Goal: Task Accomplishment & Management: Complete application form

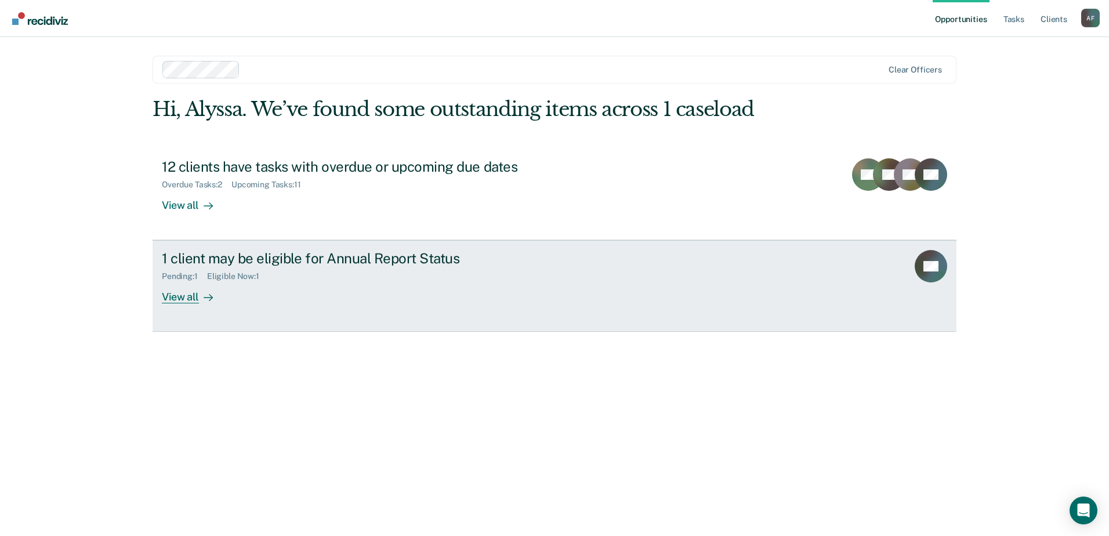
click at [311, 263] on div "1 client may be eligible for Annual Report Status" at bounding box center [365, 258] width 407 height 17
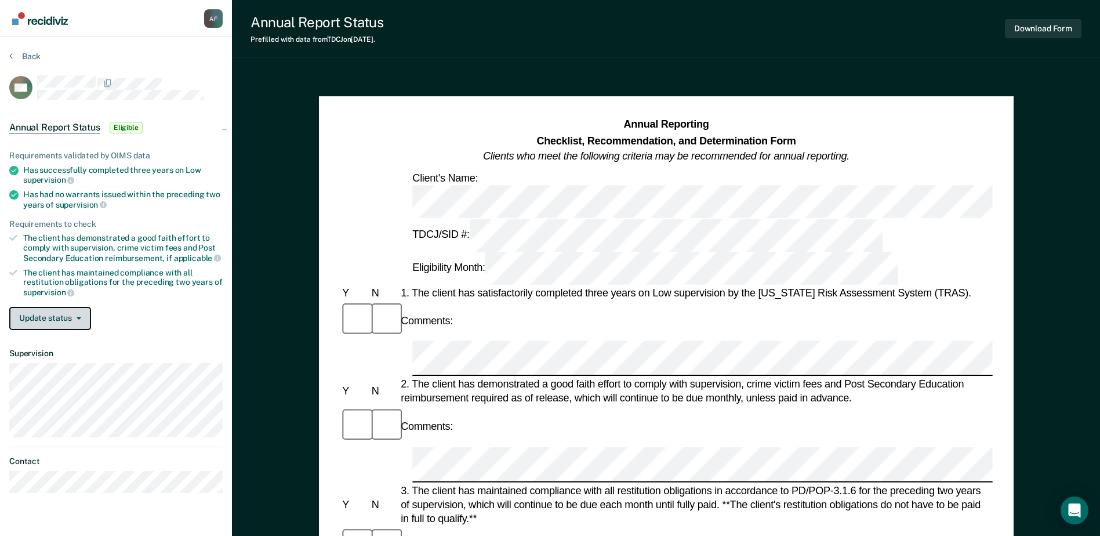
click at [82, 323] on button "Update status" at bounding box center [50, 318] width 82 height 23
click at [135, 302] on div "Requirements validated by OIMS data Has successfully completed three years on L…" at bounding box center [116, 235] width 232 height 207
click at [73, 309] on button "Update status" at bounding box center [50, 318] width 82 height 23
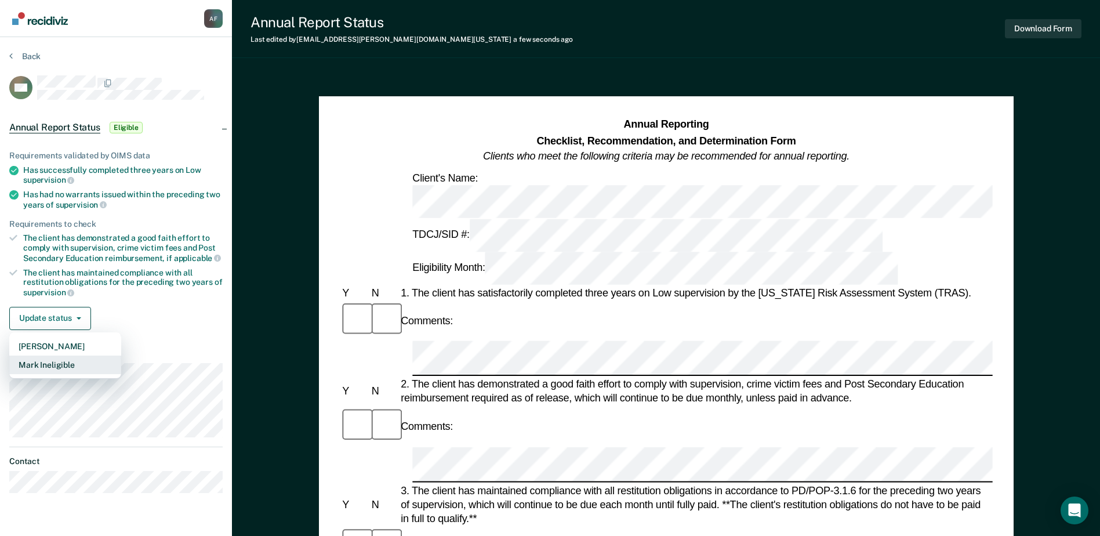
click at [78, 362] on button "Mark Ineligible" at bounding box center [65, 365] width 112 height 19
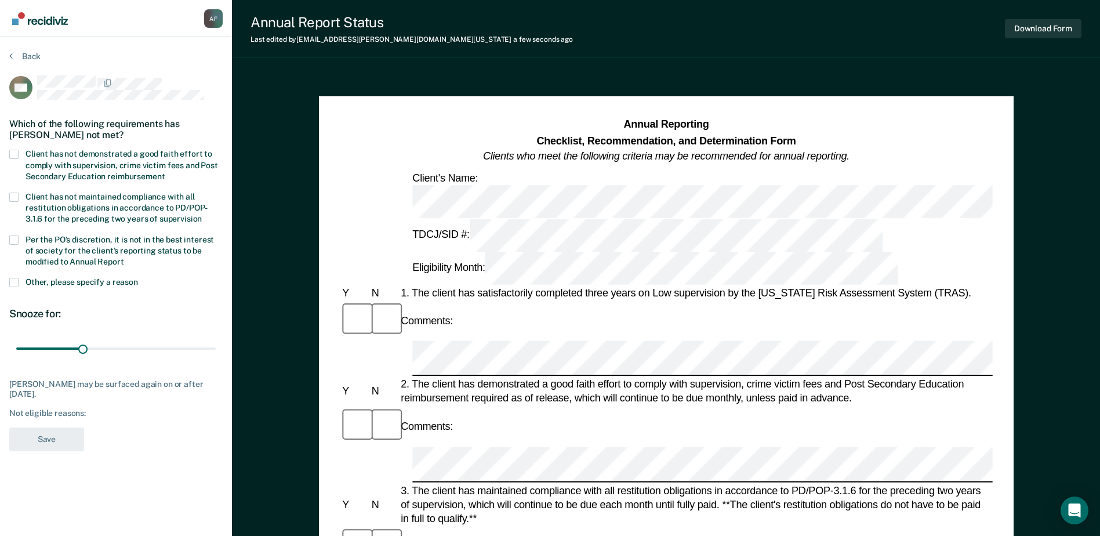
click at [16, 153] on span at bounding box center [13, 154] width 9 height 9
click at [165, 172] on input "Client has not demonstrated a good faith effort to comply with supervision, cri…" at bounding box center [165, 172] width 0 height 0
click at [42, 436] on button "Save" at bounding box center [46, 440] width 75 height 24
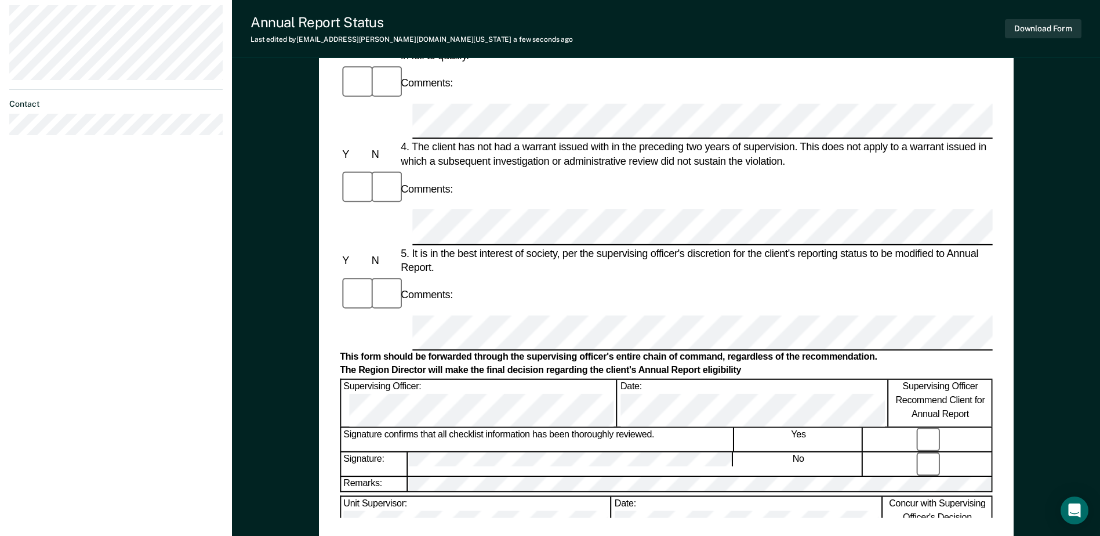
scroll to position [464, 0]
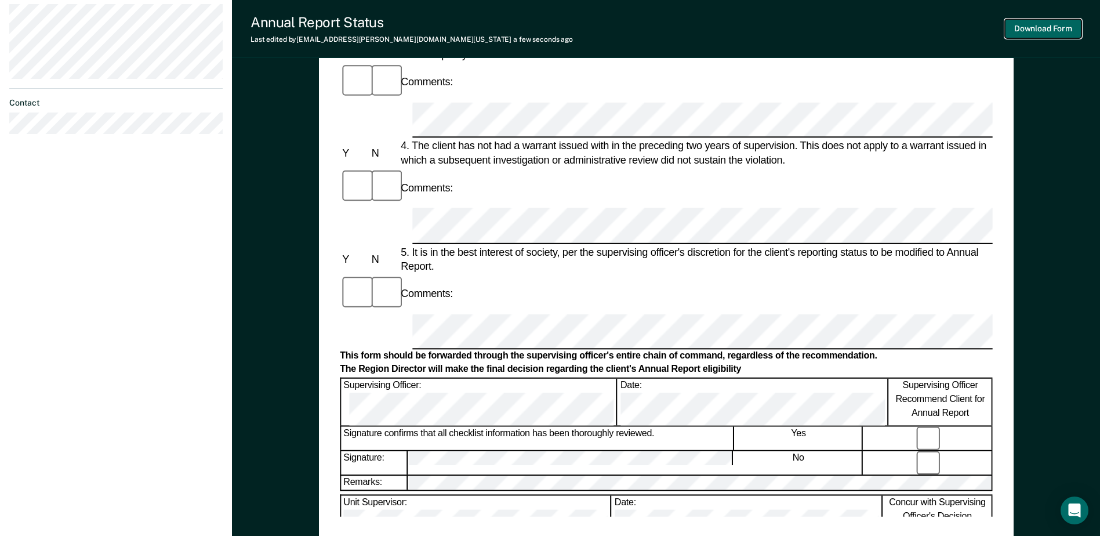
click at [1029, 34] on button "Download Form" at bounding box center [1043, 28] width 77 height 19
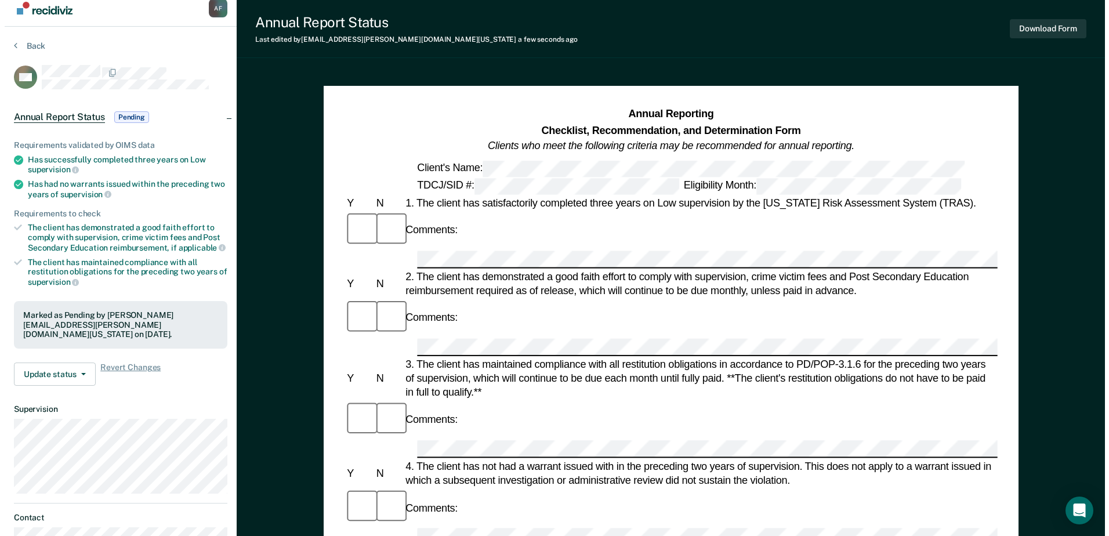
scroll to position [0, 0]
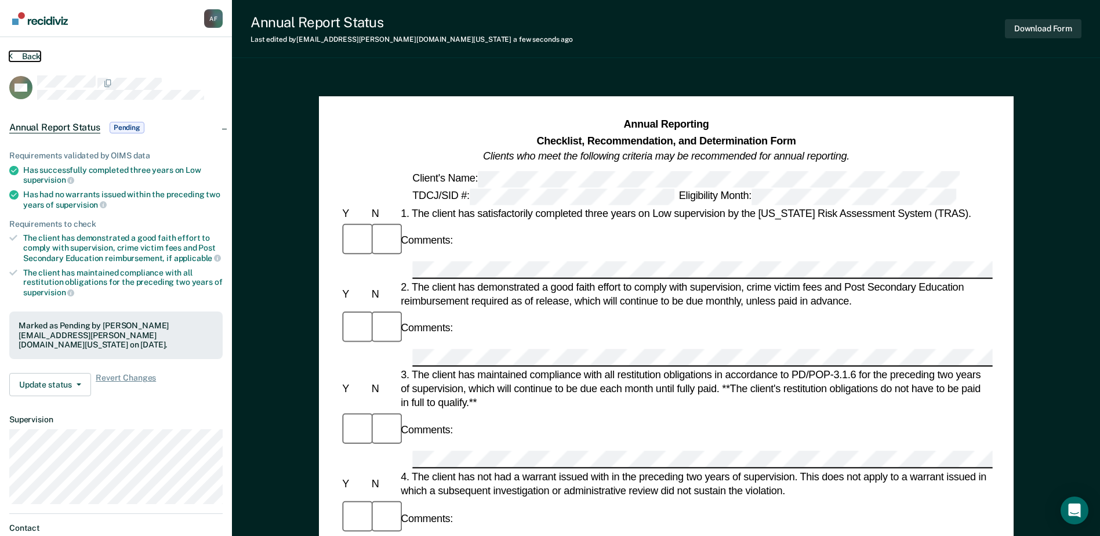
click at [28, 55] on button "Back" at bounding box center [24, 56] width 31 height 10
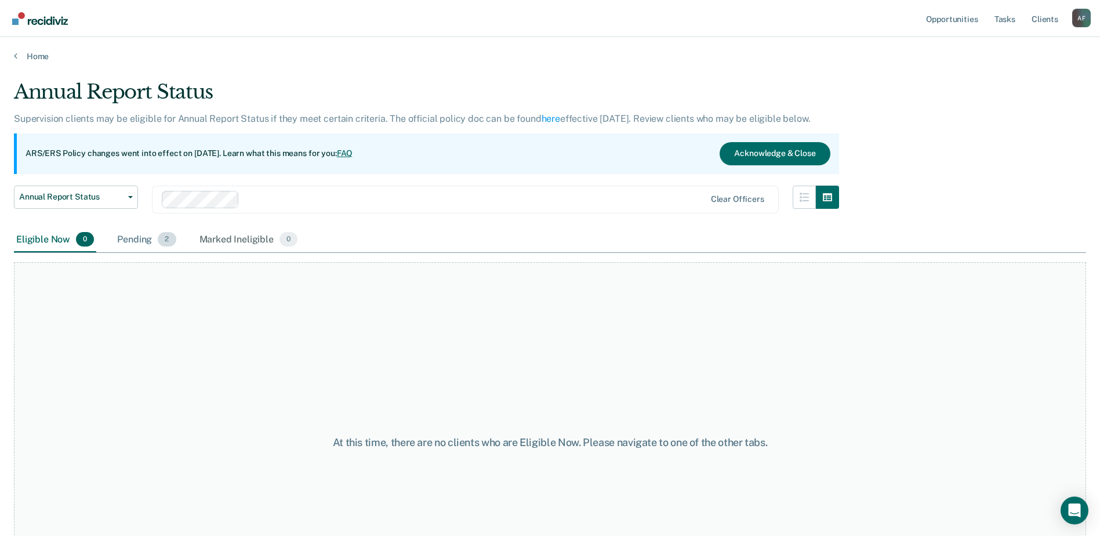
click at [147, 234] on div "Pending 2" at bounding box center [146, 240] width 63 height 26
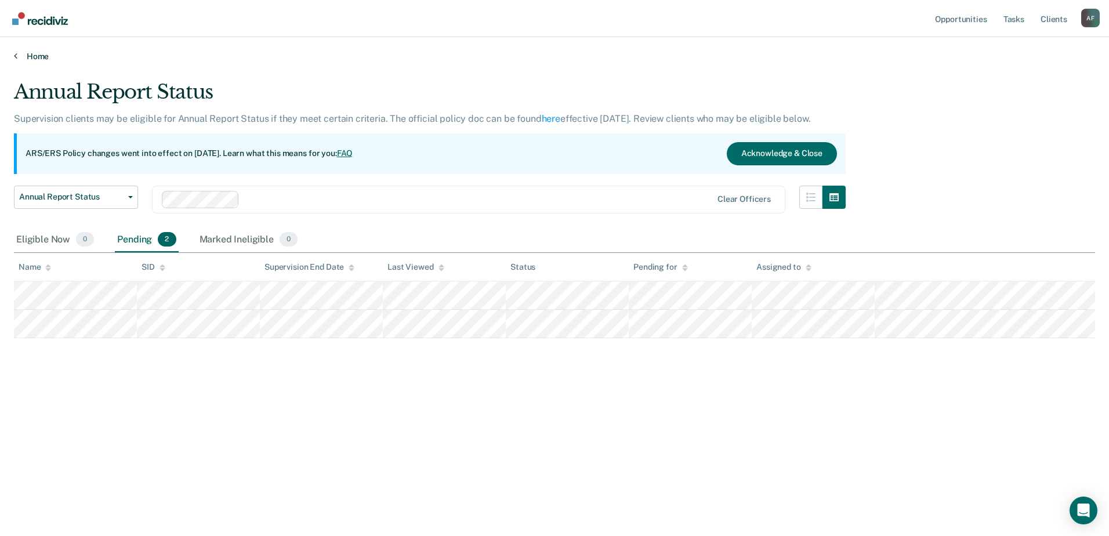
click at [39, 61] on link "Home" at bounding box center [554, 56] width 1081 height 10
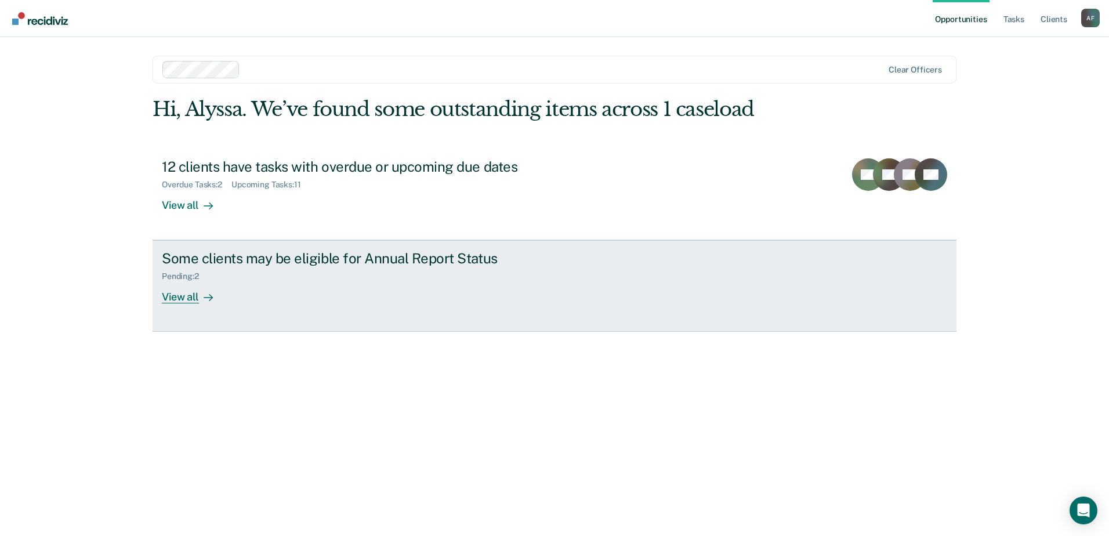
click at [456, 261] on div "Some clients may be eligible for Annual Report Status" at bounding box center [365, 258] width 407 height 17
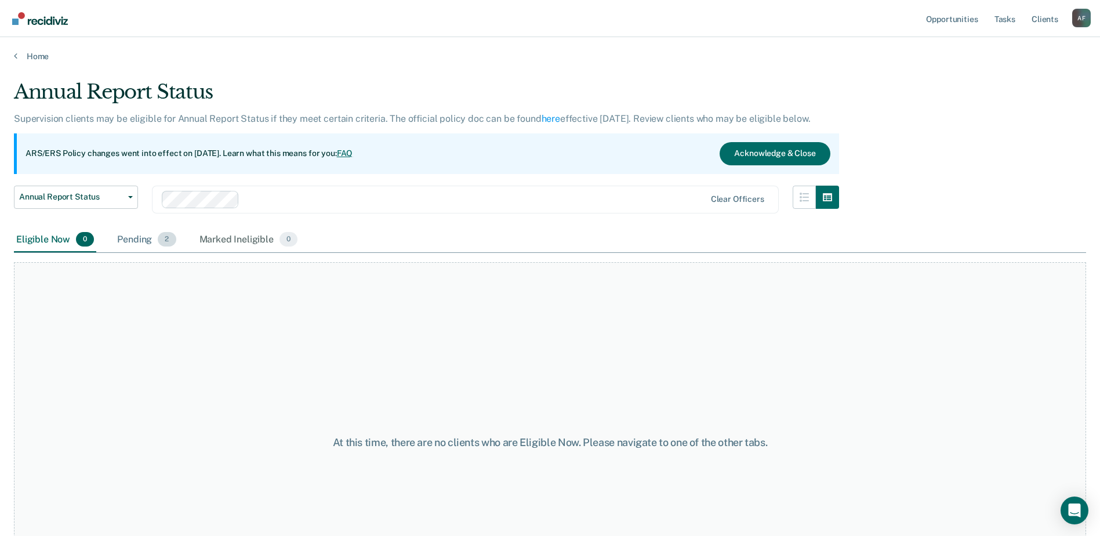
click at [143, 244] on div "Pending 2" at bounding box center [146, 240] width 63 height 26
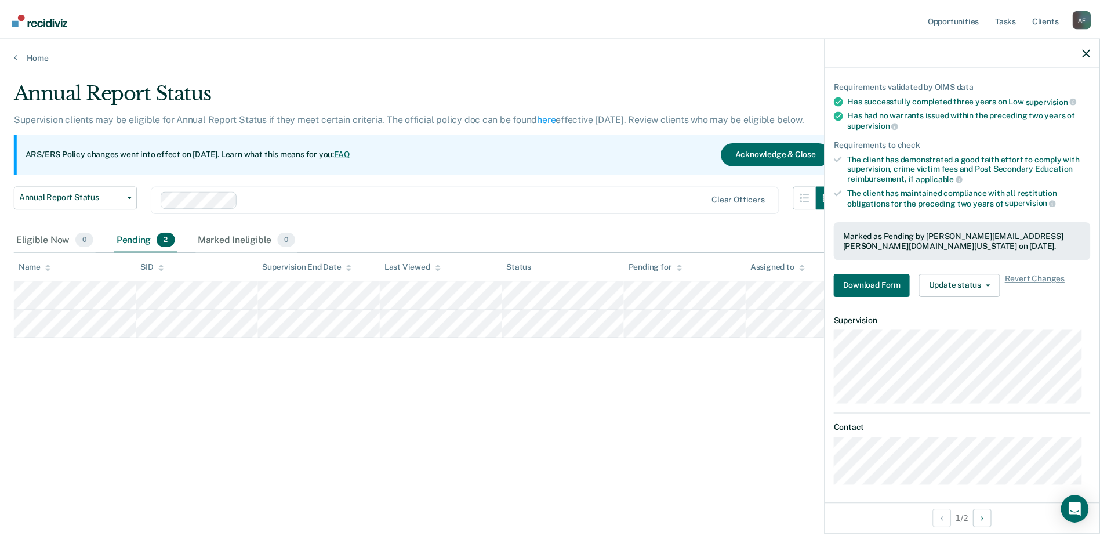
scroll to position [79, 0]
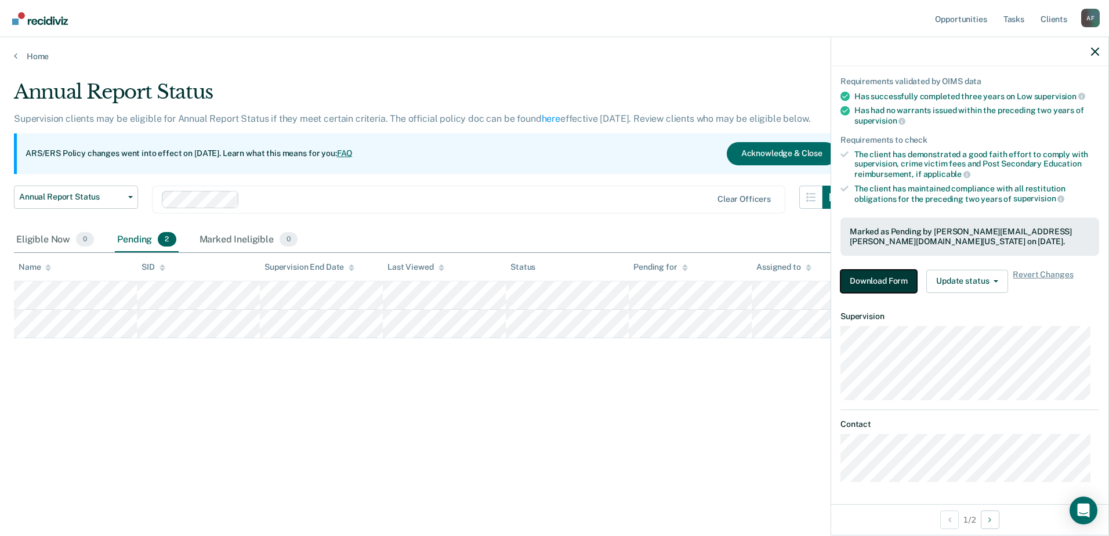
click at [900, 284] on button "Download Form" at bounding box center [879, 281] width 77 height 23
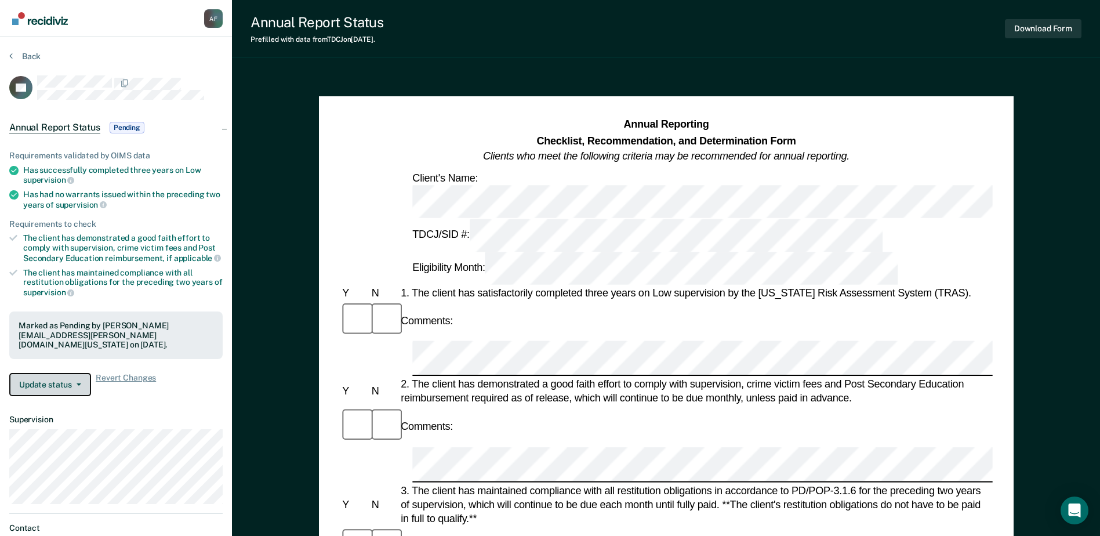
click at [59, 373] on button "Update status" at bounding box center [50, 384] width 82 height 23
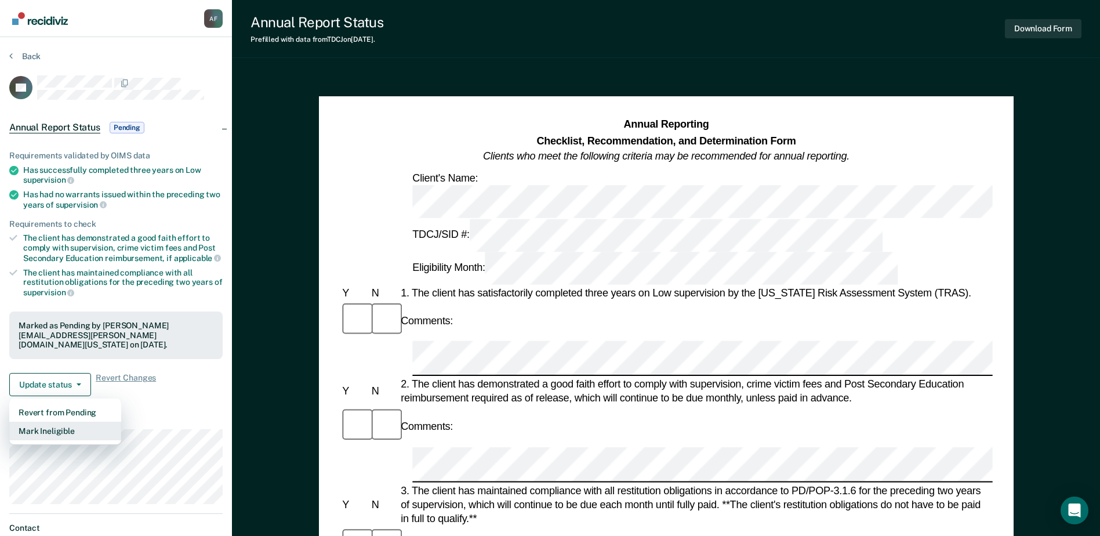
click at [59, 422] on button "Mark Ineligible" at bounding box center [65, 431] width 112 height 19
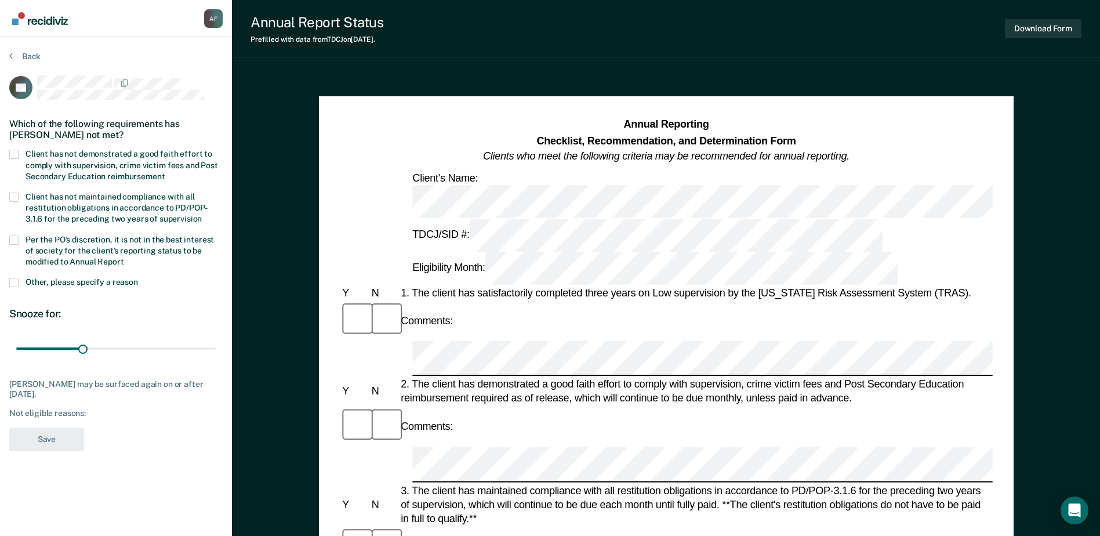
click at [17, 237] on span at bounding box center [13, 240] width 9 height 9
click at [124, 258] on input "Per the PO’s discretion, it is not in the best interest of society for the clie…" at bounding box center [124, 258] width 0 height 0
click at [64, 437] on button "Save" at bounding box center [46, 440] width 75 height 24
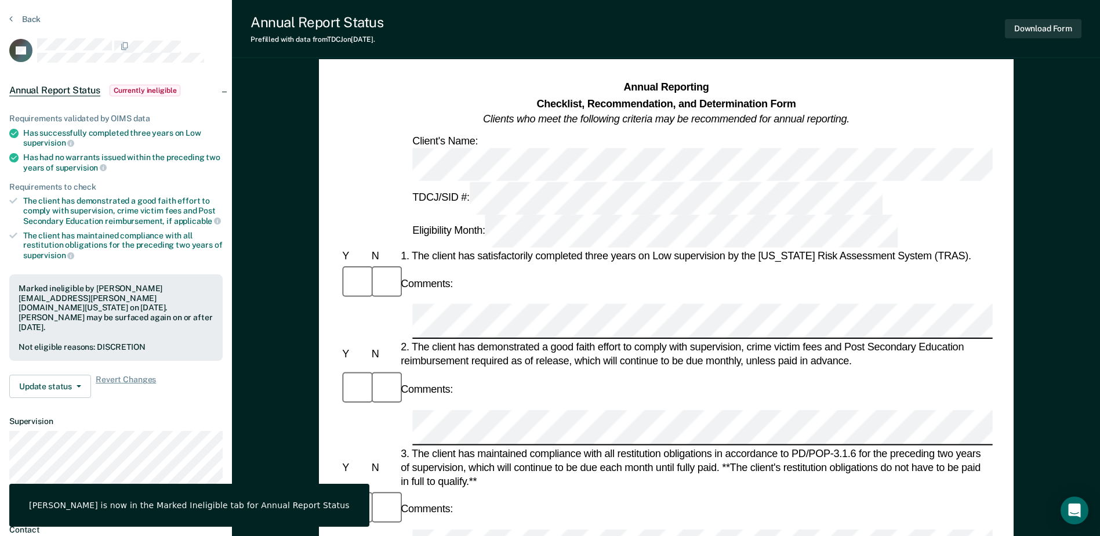
scroll to position [58, 0]
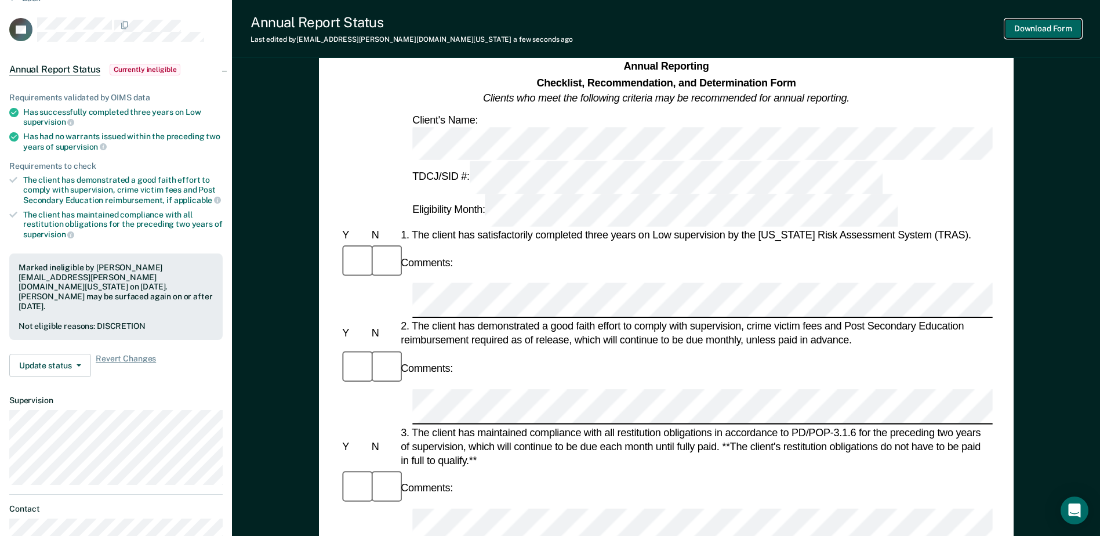
click at [1070, 29] on button "Download Form" at bounding box center [1043, 28] width 77 height 19
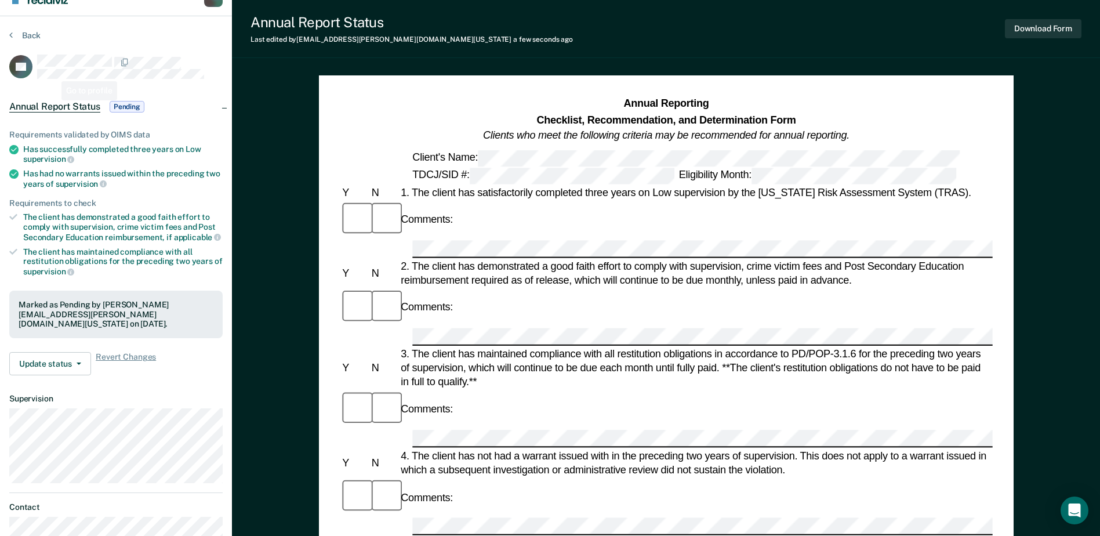
scroll to position [0, 0]
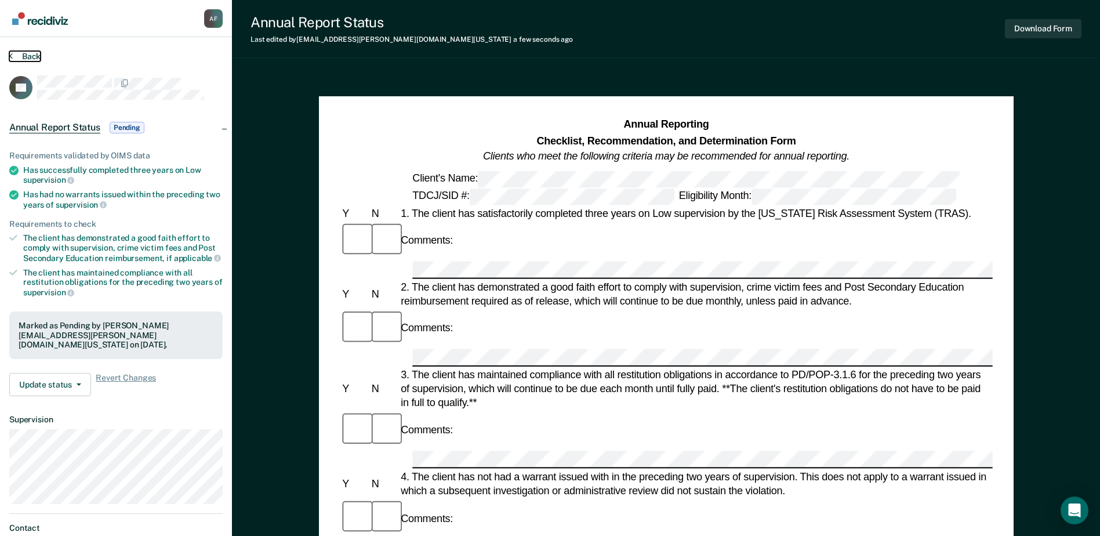
click at [25, 55] on button "Back" at bounding box center [24, 56] width 31 height 10
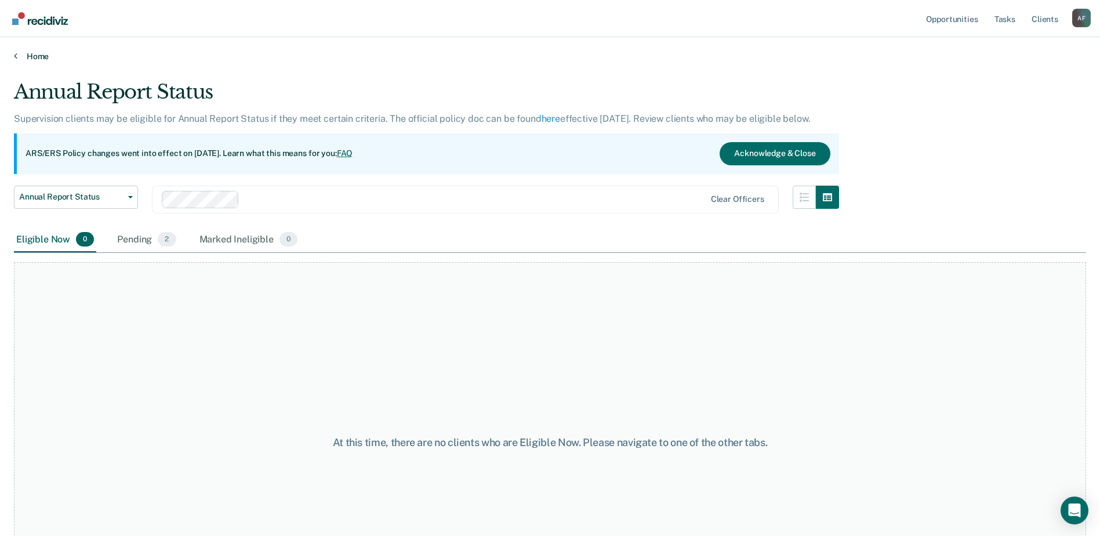
click at [37, 54] on link "Home" at bounding box center [550, 56] width 1073 height 10
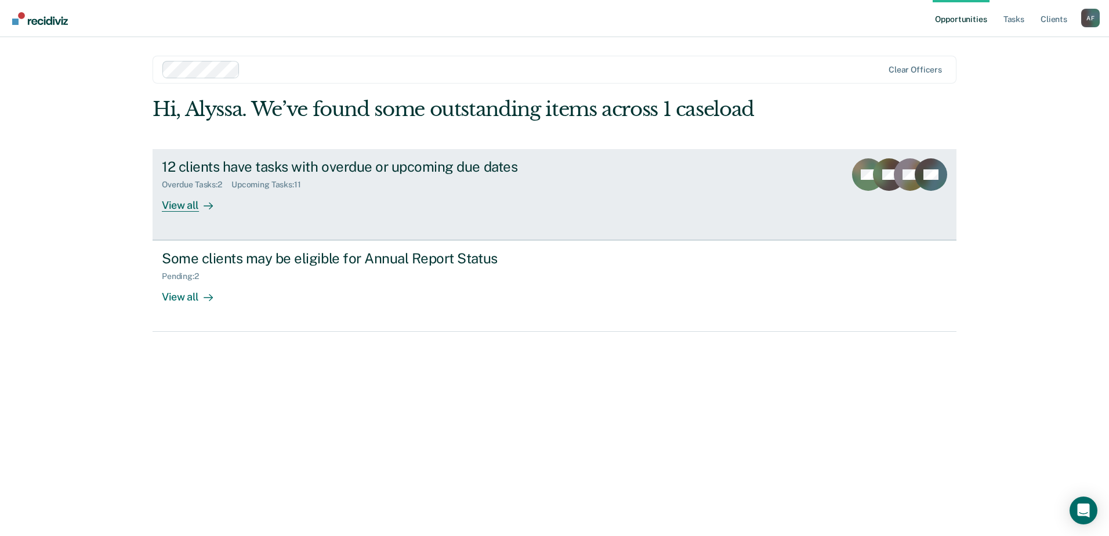
click at [293, 175] on div "12 clients have tasks with overdue or upcoming due dates Overdue Tasks : 2 Upco…" at bounding box center [379, 184] width 435 height 53
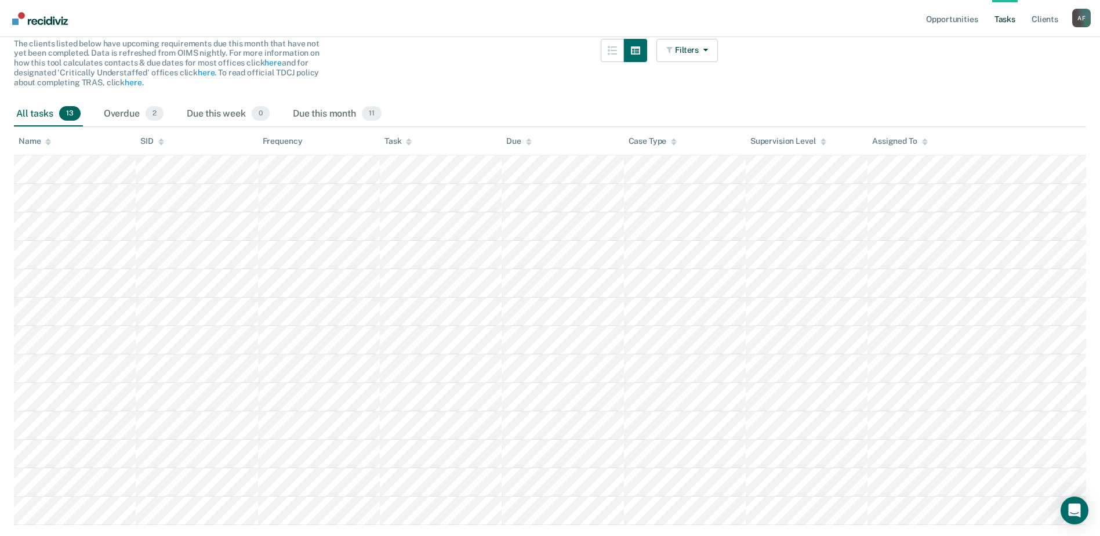
scroll to position [151, 0]
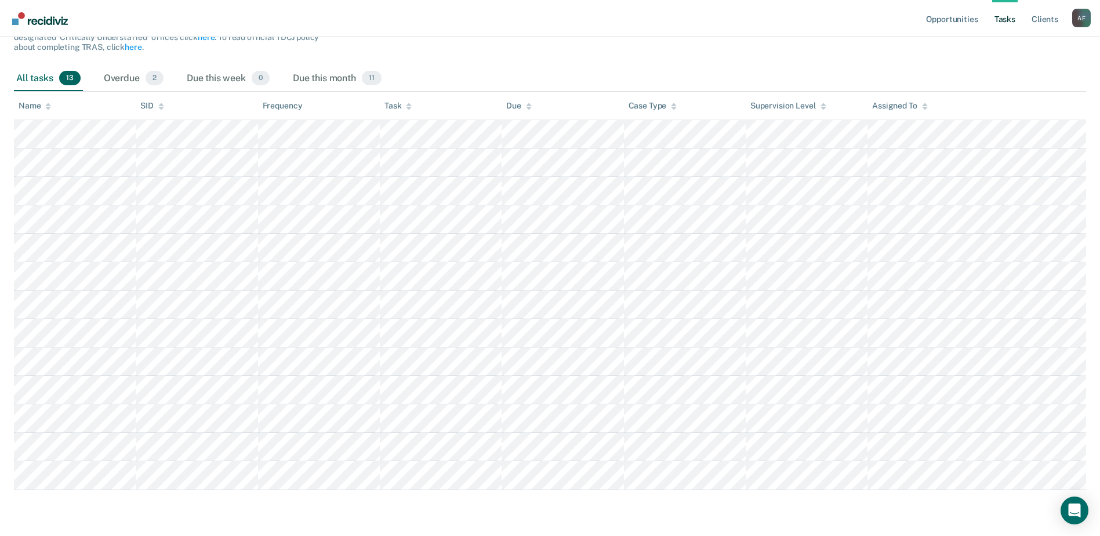
drag, startPoint x: 1069, startPoint y: 509, endPoint x: 1059, endPoint y: 490, distance: 21.3
click at [1069, 509] on icon "Open Intercom Messenger" at bounding box center [1075, 511] width 14 height 14
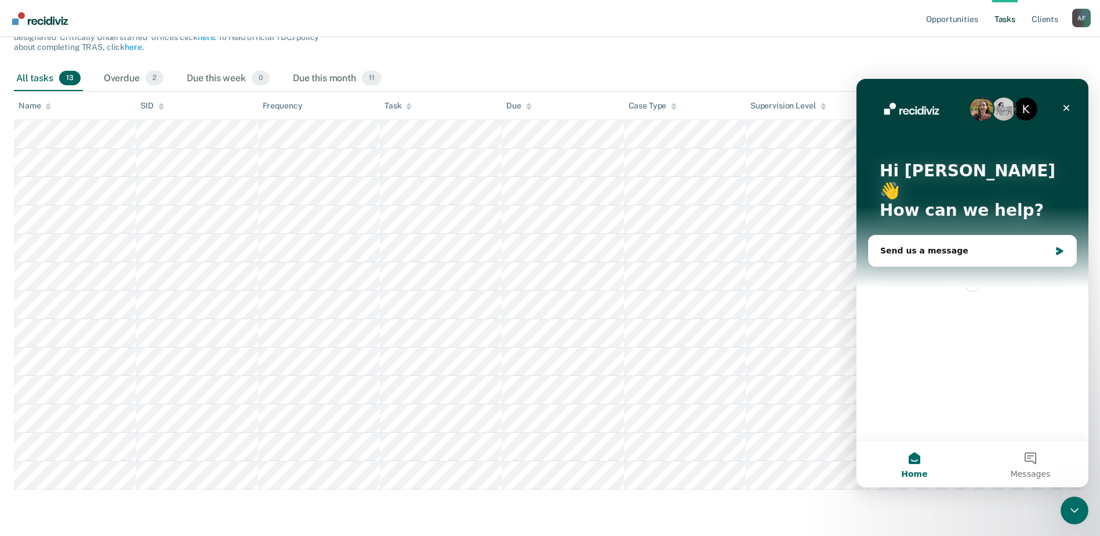
scroll to position [0, 0]
click at [938, 245] on div "Send us a message" at bounding box center [966, 251] width 170 height 12
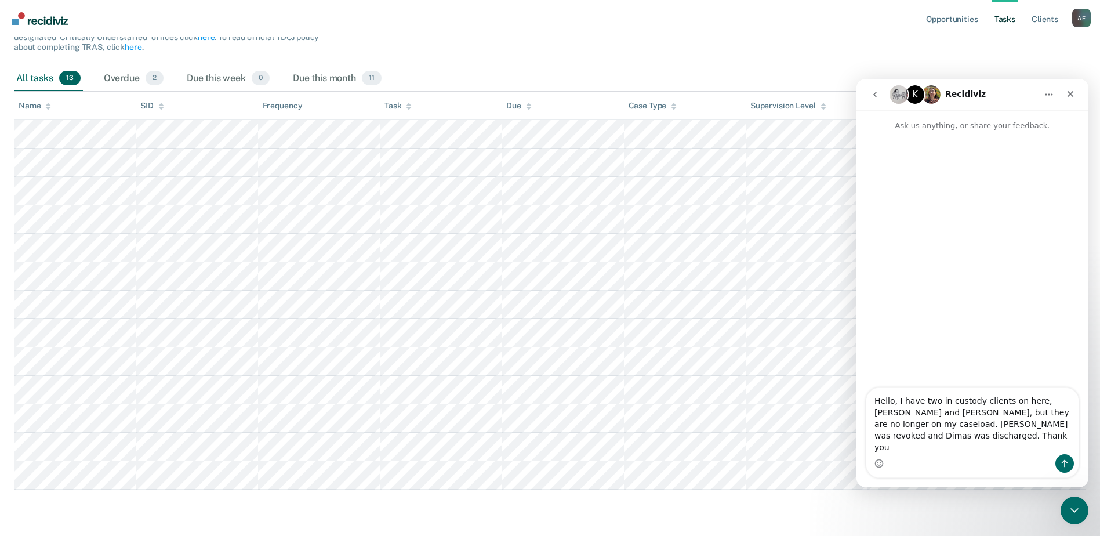
type textarea "Hello, I have two in custody clients on here, [PERSON_NAME] and [PERSON_NAME], …"
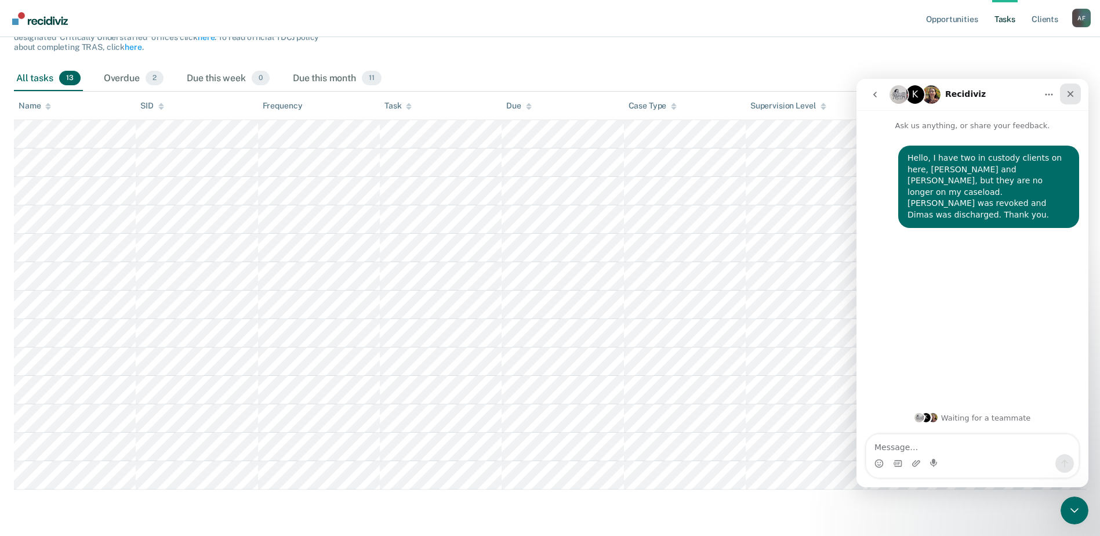
click at [1069, 95] on icon "Close" at bounding box center [1071, 94] width 6 height 6
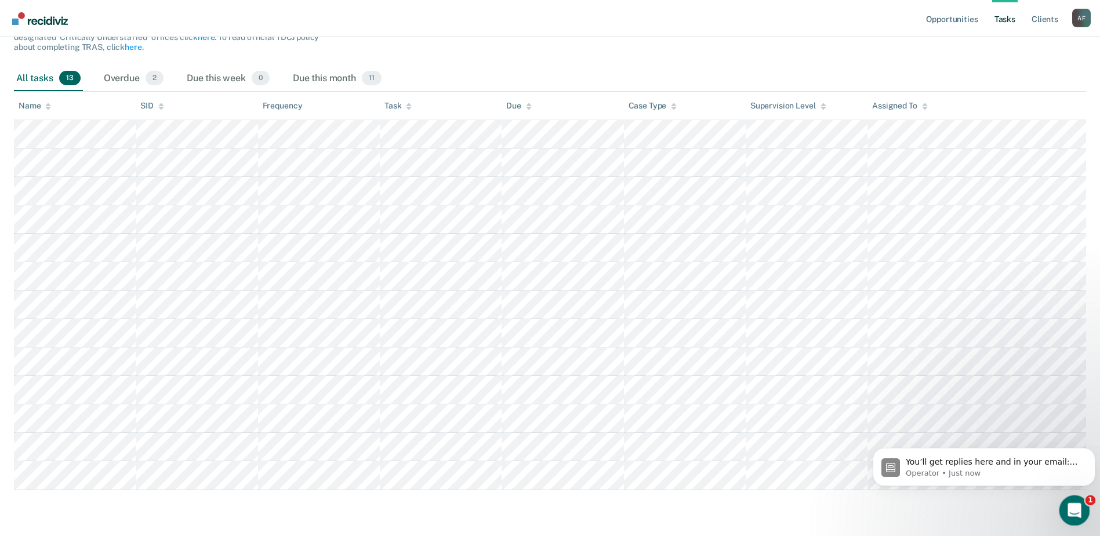
click at [1069, 509] on icon "Open Intercom Messenger" at bounding box center [1073, 508] width 19 height 19
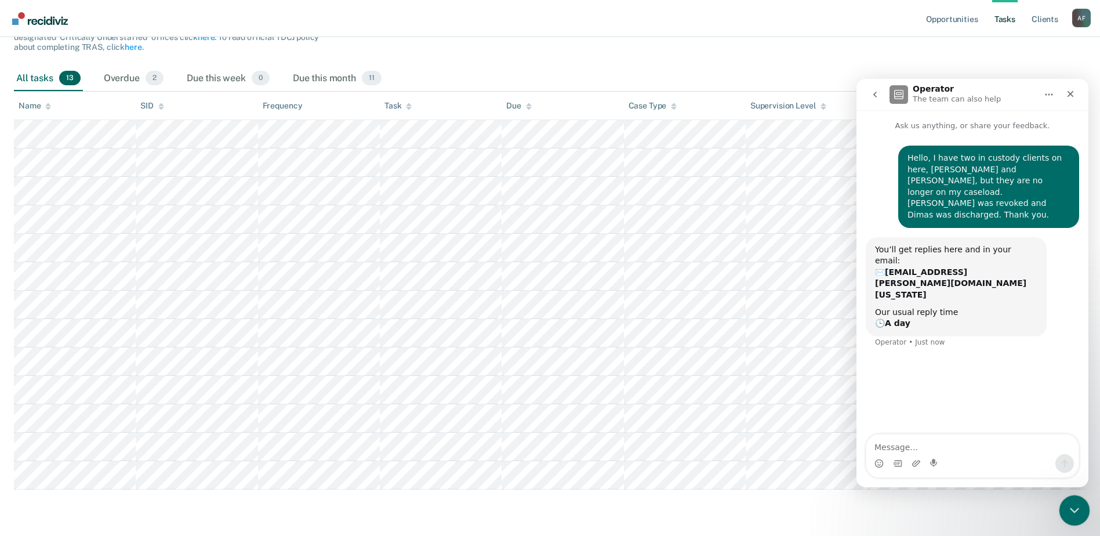
click at [1069, 509] on icon "Close Intercom Messenger" at bounding box center [1073, 509] width 14 height 14
